Goal: Communication & Community: Answer question/provide support

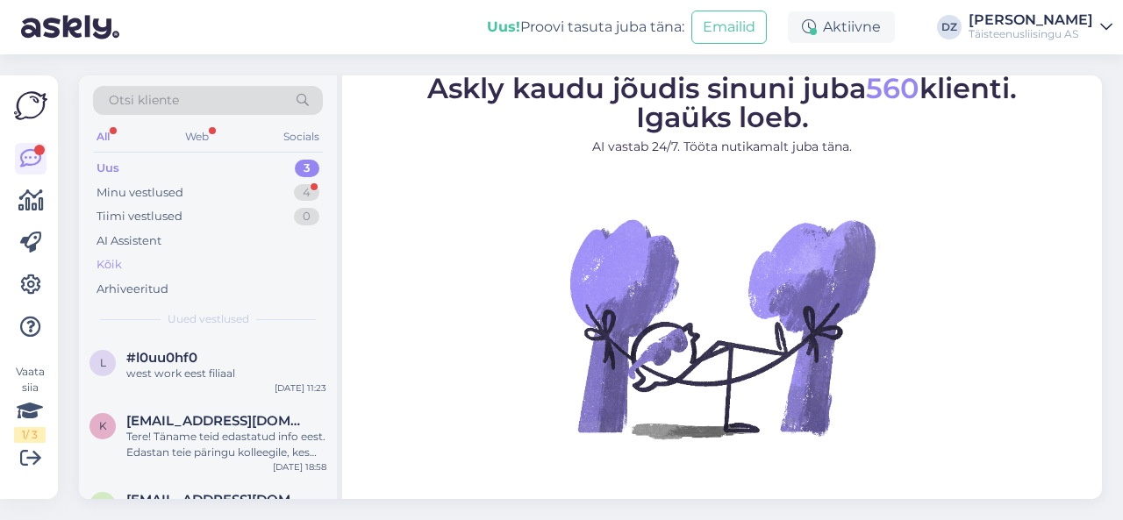
click at [134, 265] on div "Kõik" at bounding box center [208, 265] width 230 height 25
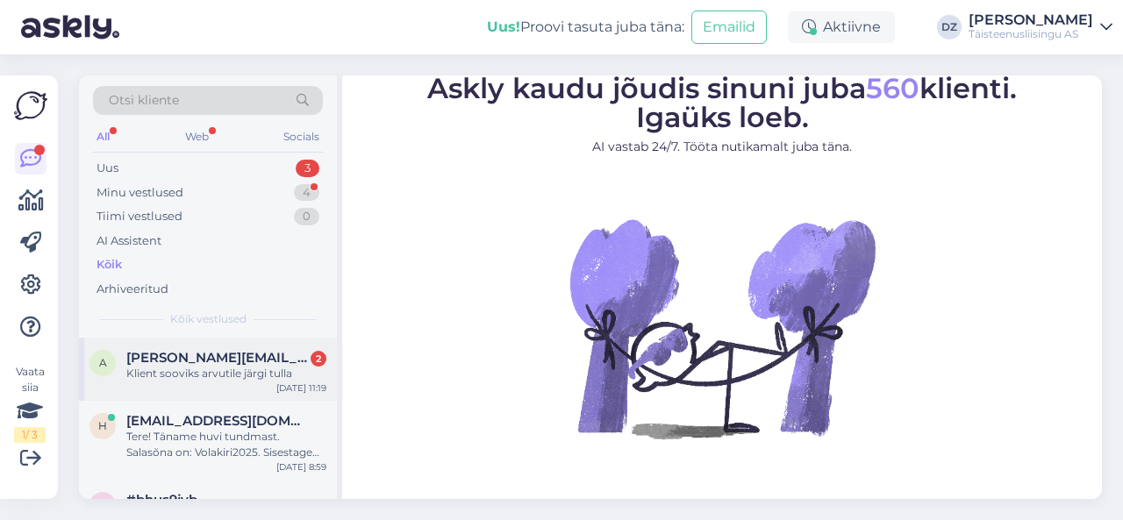
click at [244, 357] on div "[PERSON_NAME][EMAIL_ADDRESS][DOMAIN_NAME] 2" at bounding box center [226, 358] width 200 height 16
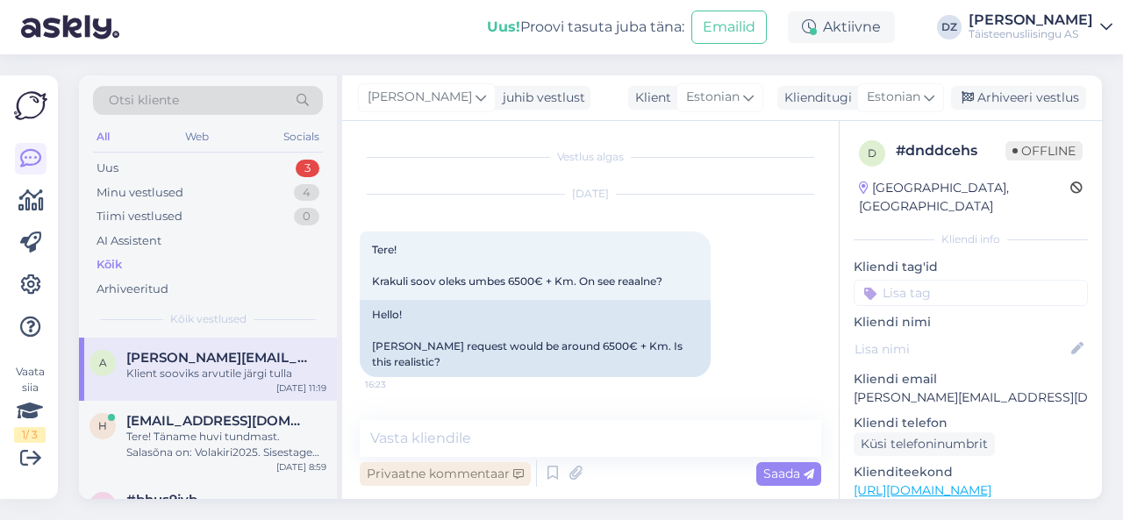
scroll to position [923, 0]
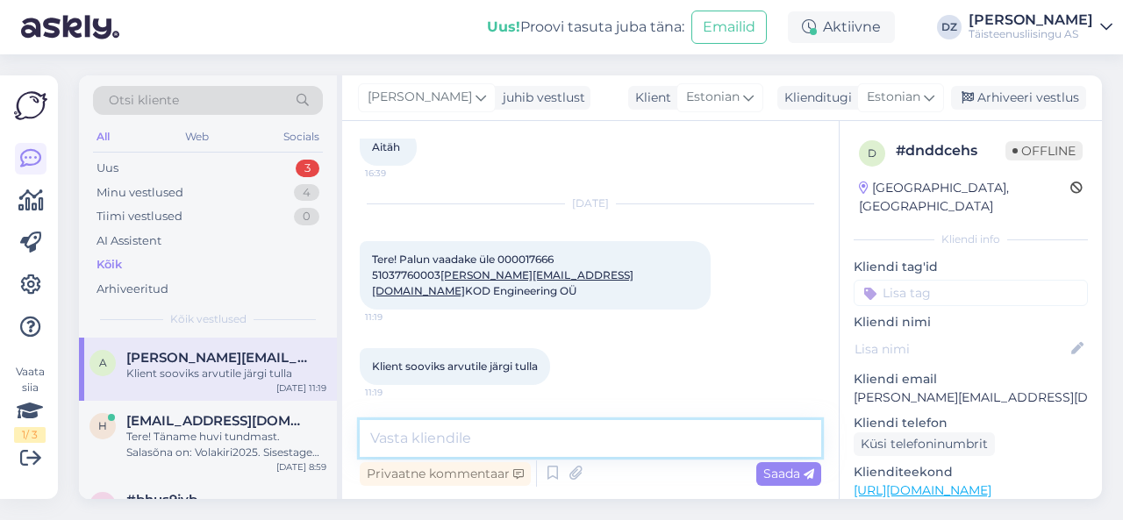
click at [540, 436] on textarea at bounding box center [590, 438] width 461 height 37
type textarea "Tere"
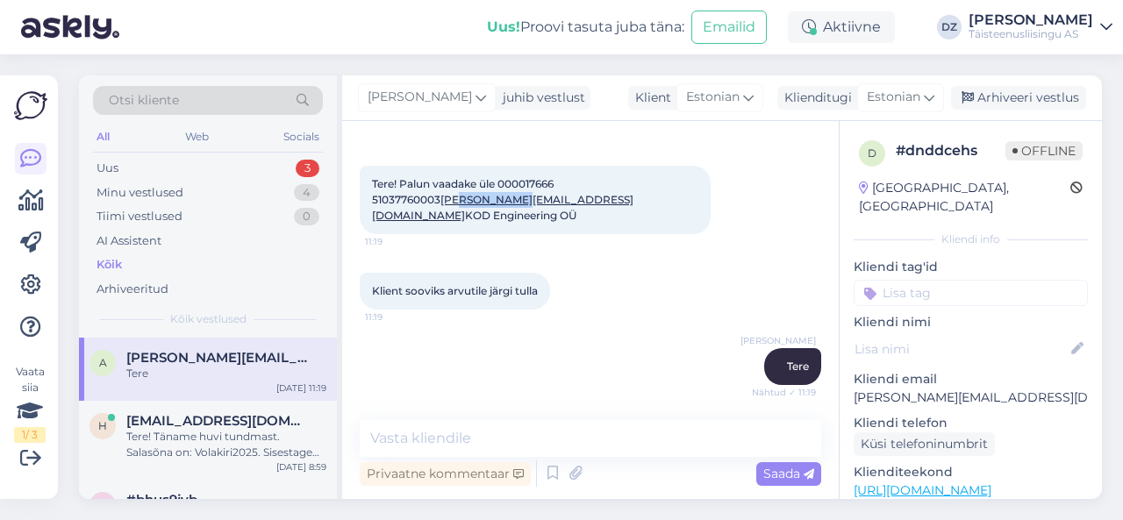
drag, startPoint x: 458, startPoint y: 196, endPoint x: 385, endPoint y: 204, distance: 73.3
click at [385, 204] on div "Tere! Palun vaadake üle 000017666 51037760003 [PERSON_NAME][EMAIL_ADDRESS][DOMA…" at bounding box center [535, 200] width 351 height 68
click at [488, 183] on div "Tere! Palun vaadake üle 000017666 51037760003 [PERSON_NAME][EMAIL_ADDRESS][DOMA…" at bounding box center [535, 200] width 351 height 68
click at [417, 182] on span "Tere! Palun vaadake üle 000017666 51037760003 [PERSON_NAME][EMAIL_ADDRESS][DOMA…" at bounding box center [502, 199] width 261 height 45
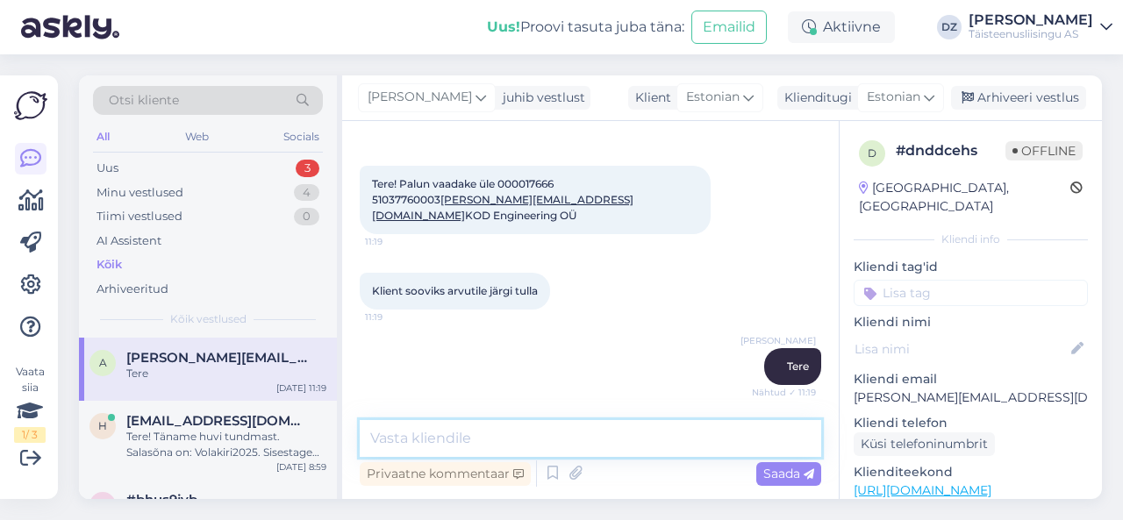
click at [557, 439] on textarea at bounding box center [590, 438] width 461 height 37
type textarea "korras"
